Goal: Task Accomplishment & Management: Use online tool/utility

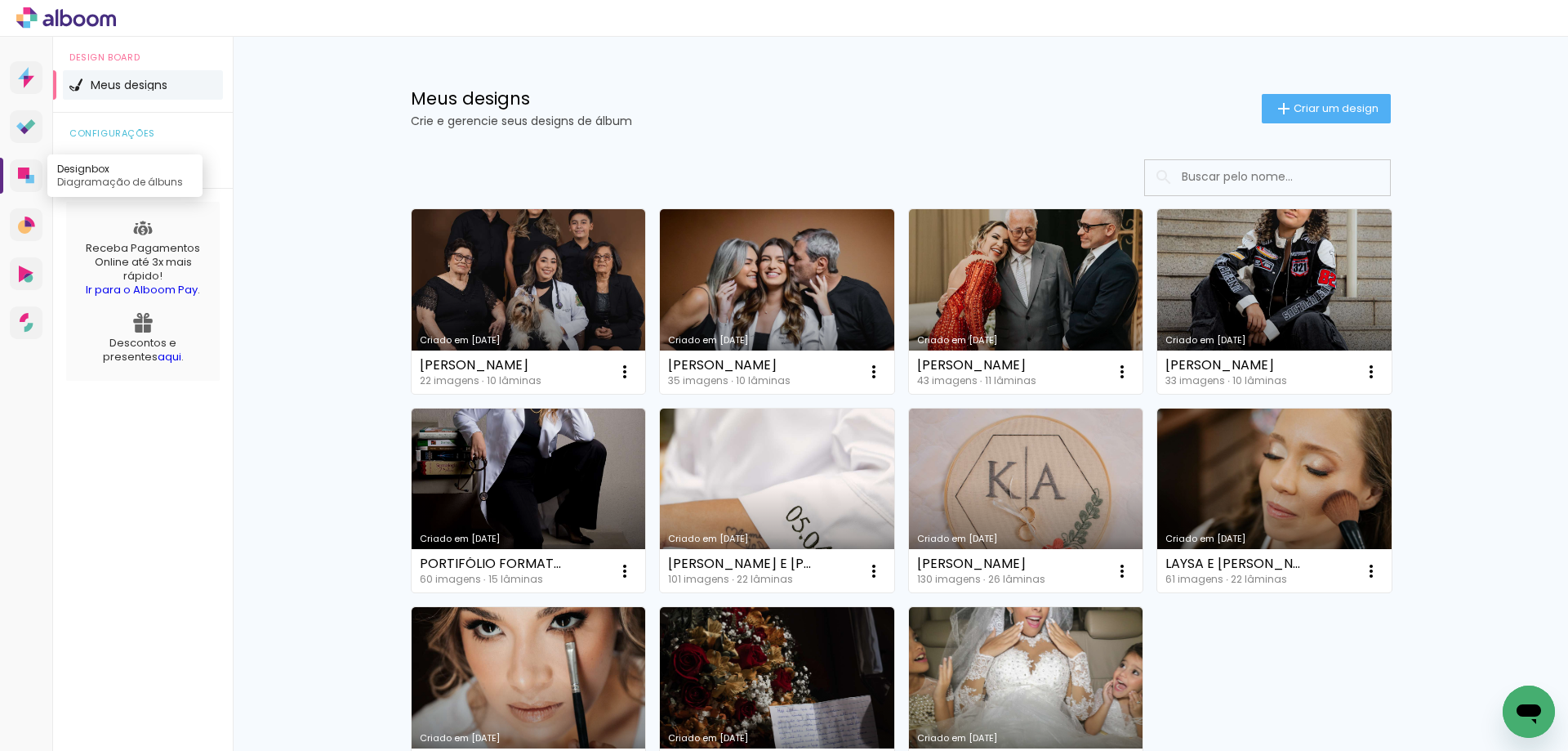
click at [28, 161] on link "Designbox Diagramação de álbuns" at bounding box center [26, 176] width 33 height 33
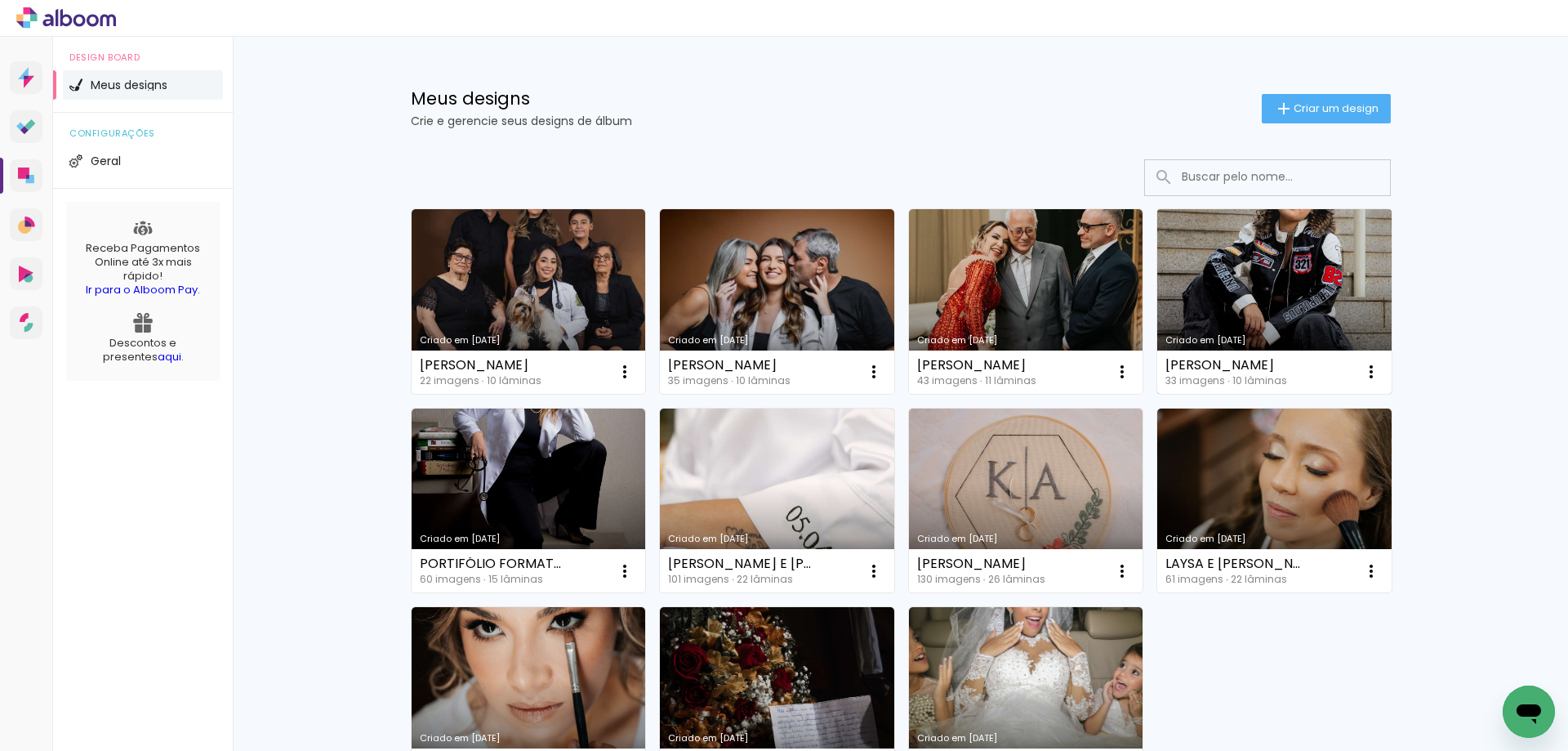
click at [1269, 285] on link "Criado em [DATE]" at bounding box center [1275, 301] width 234 height 185
